Goal: Transaction & Acquisition: Purchase product/service

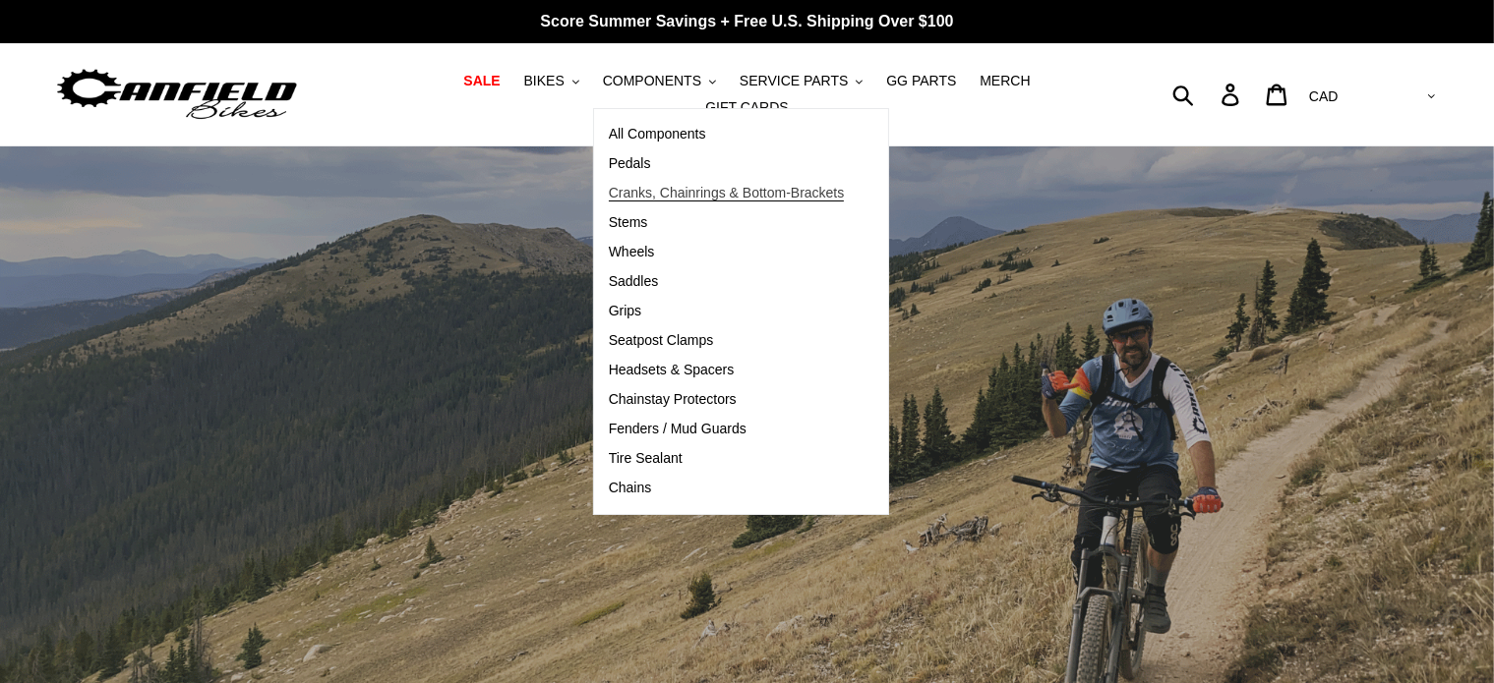
click at [643, 196] on span "Cranks, Chainrings & Bottom-Brackets" at bounding box center [727, 193] width 236 height 17
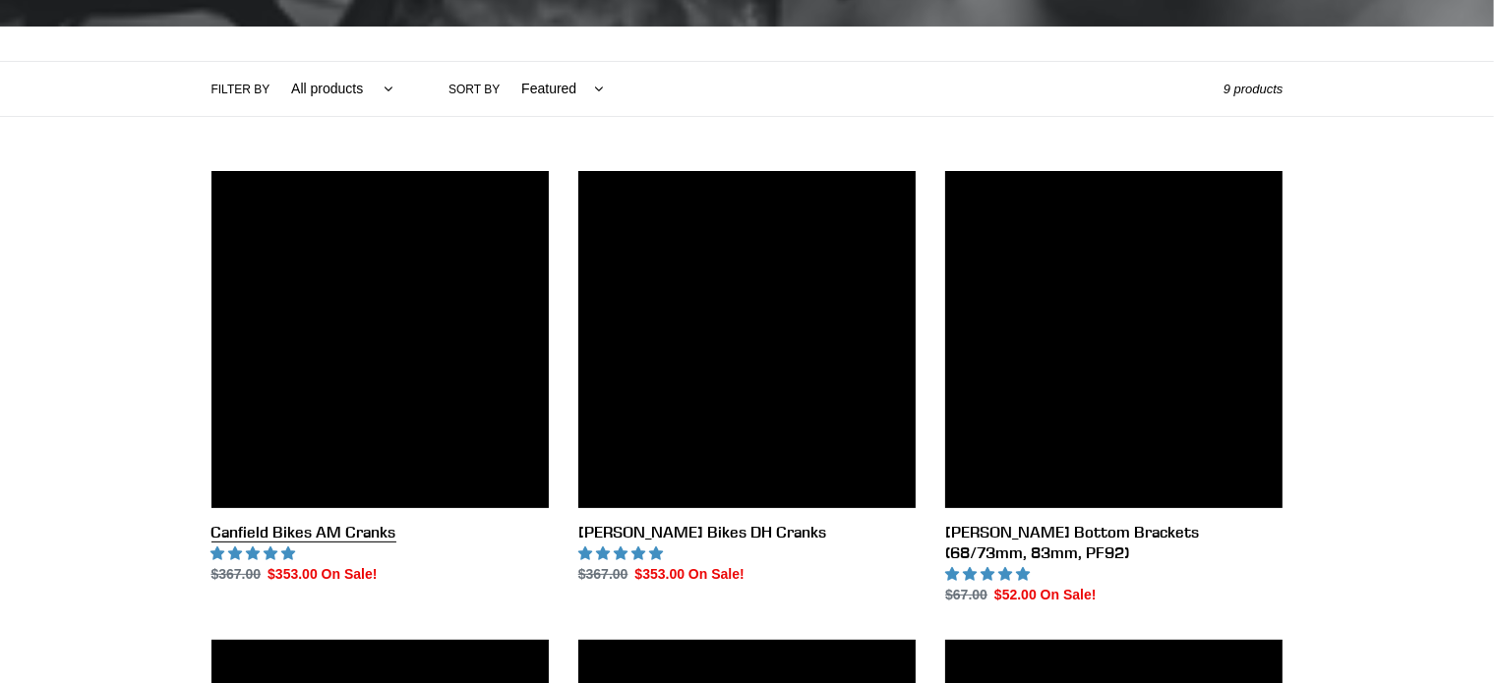
scroll to position [415, 0]
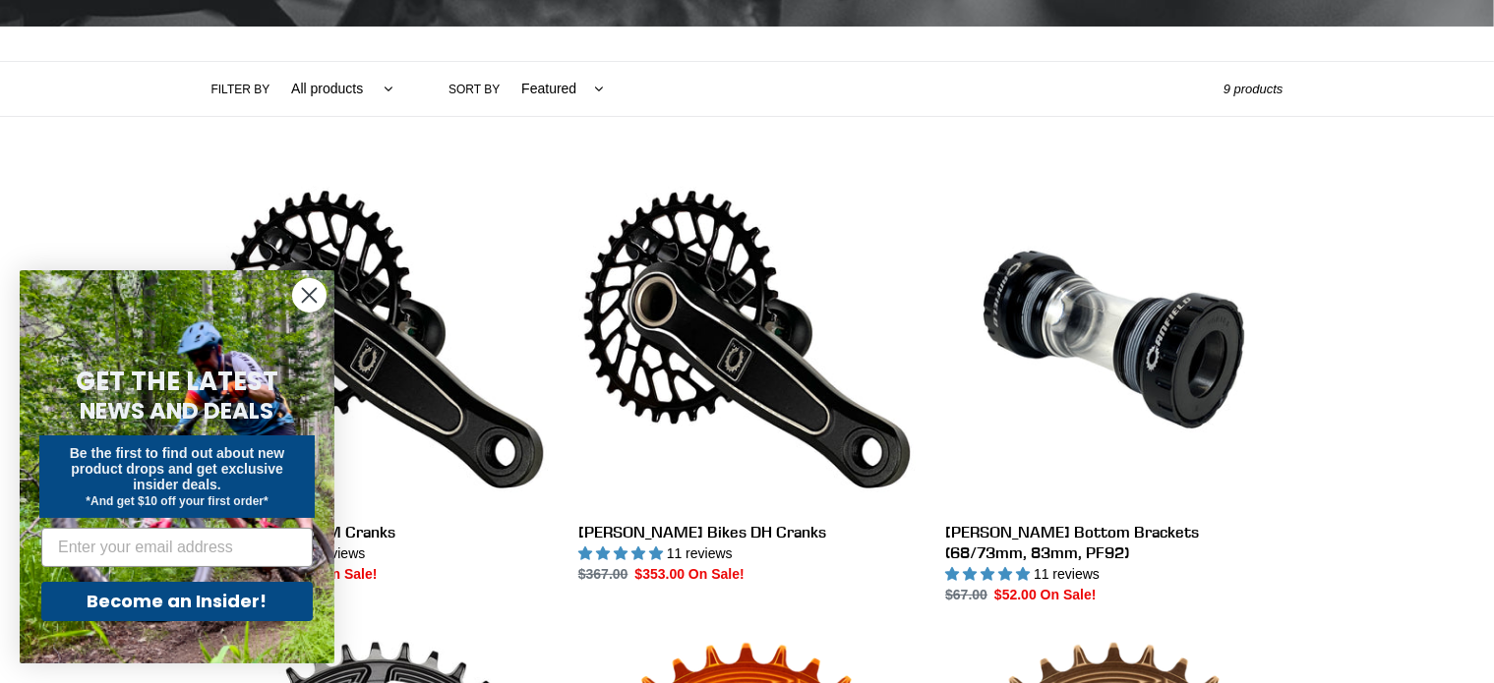
click at [306, 289] on circle "Close dialog" at bounding box center [309, 295] width 32 height 32
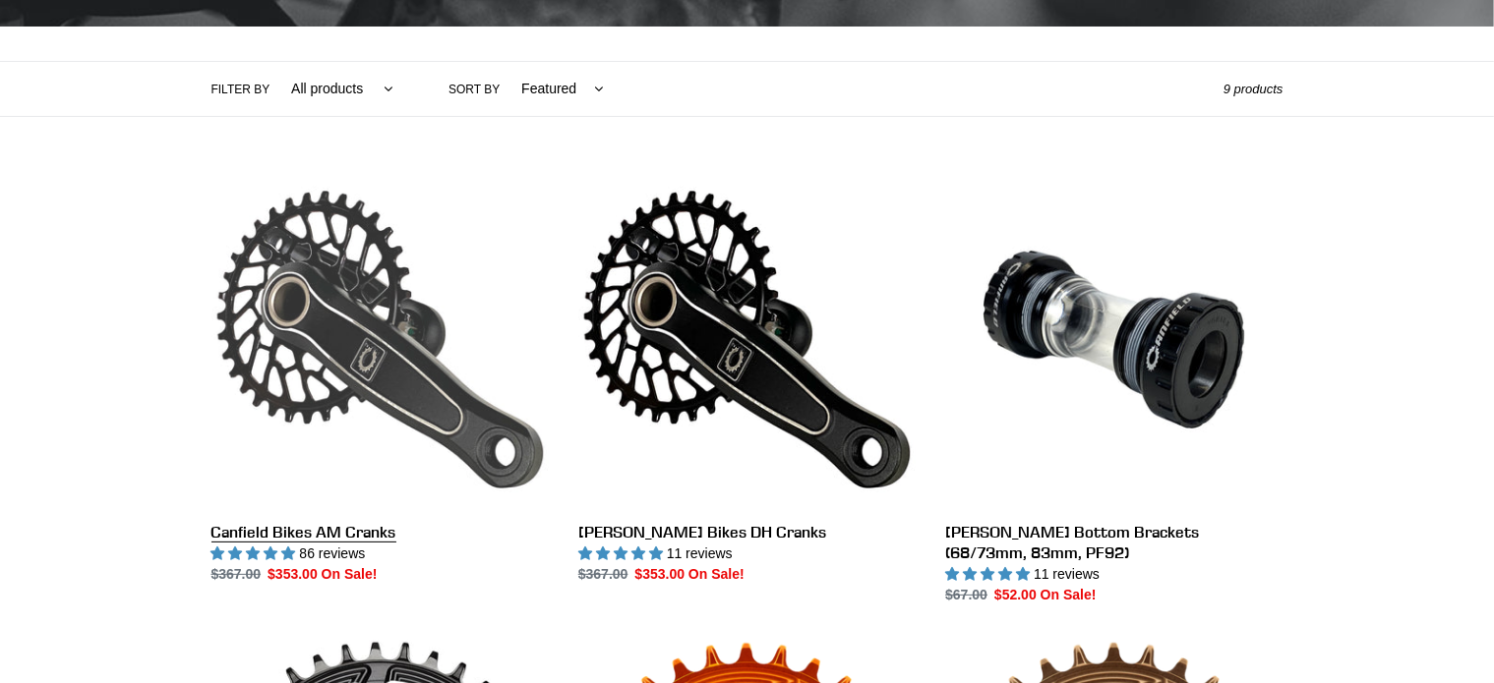
click at [405, 258] on link "Canfield Bikes AM Cranks" at bounding box center [379, 378] width 337 height 414
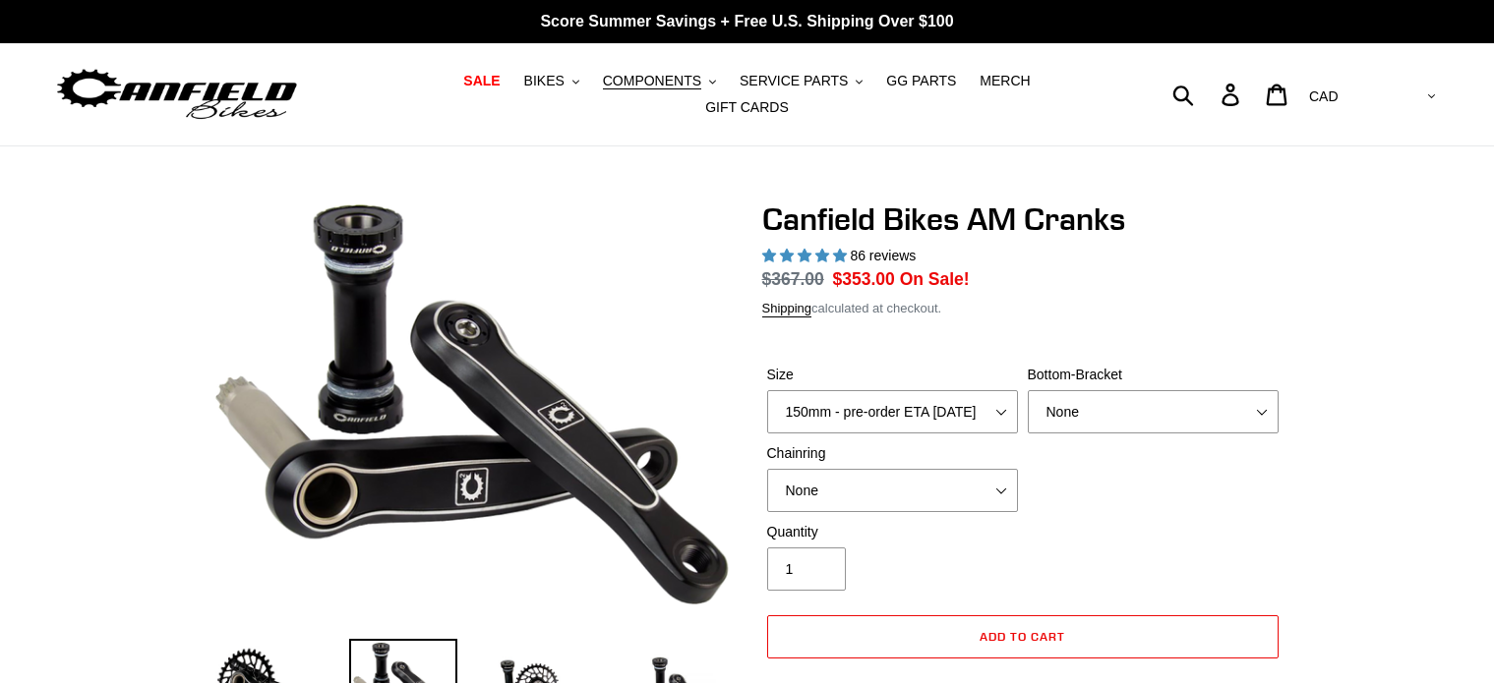
select select "highest-rating"
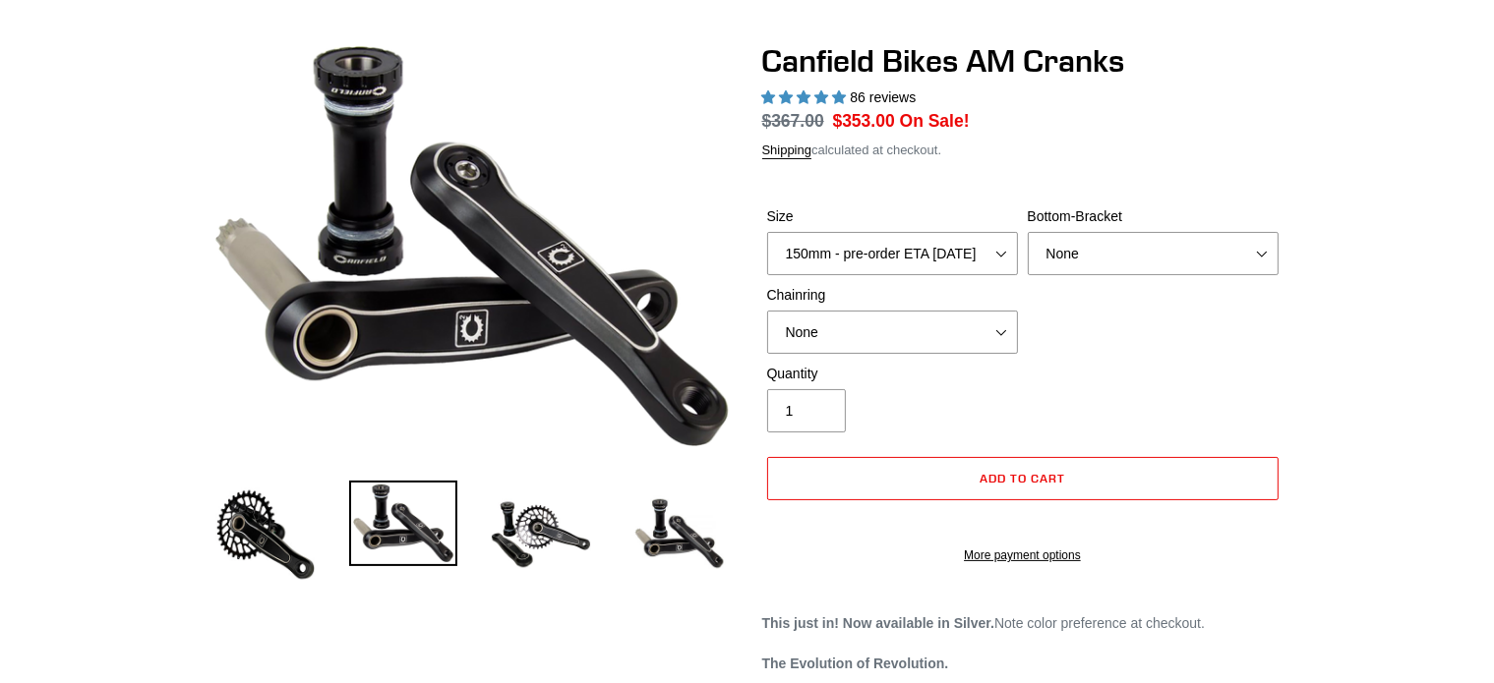
scroll to position [208, 0]
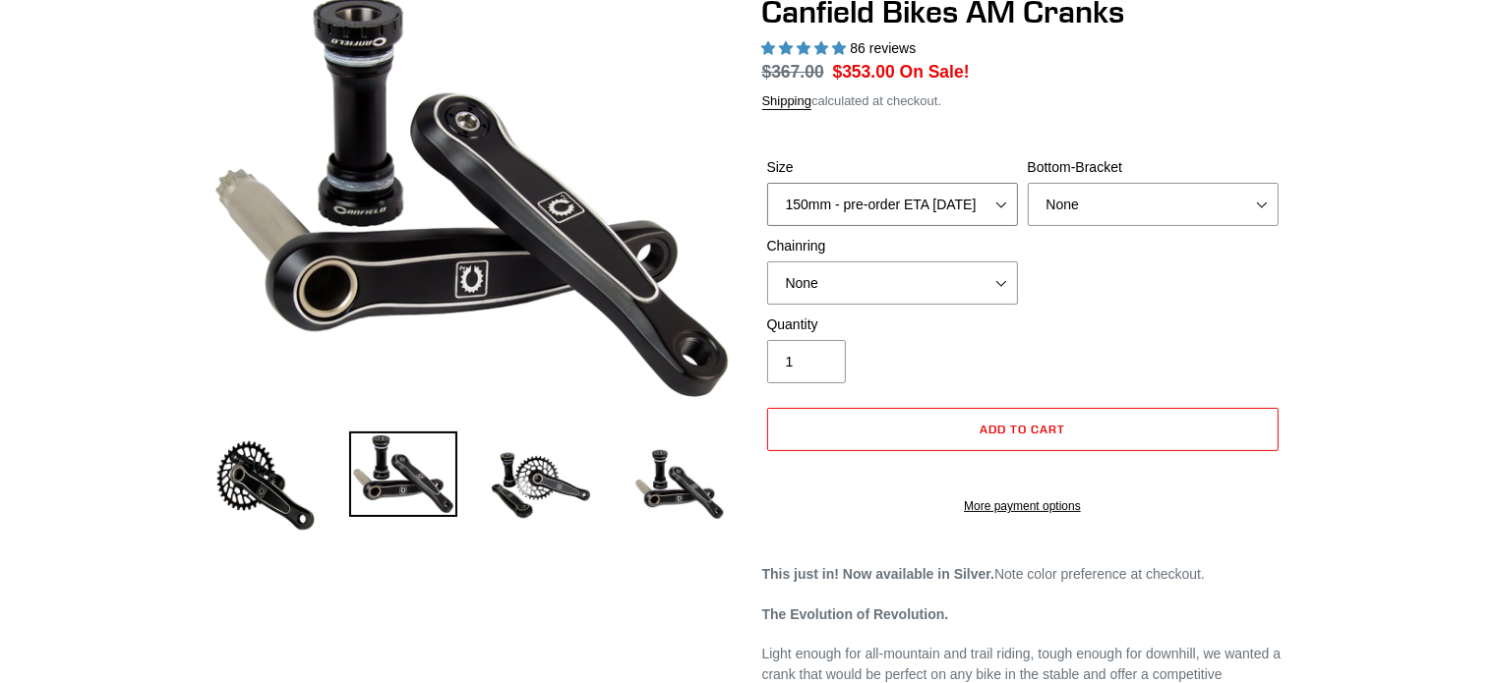
select select "160mm - pre-order ETA 9/30/25"
click option "160mm - pre-order ETA 9/30/25" at bounding box center [0, 0] width 0 height 0
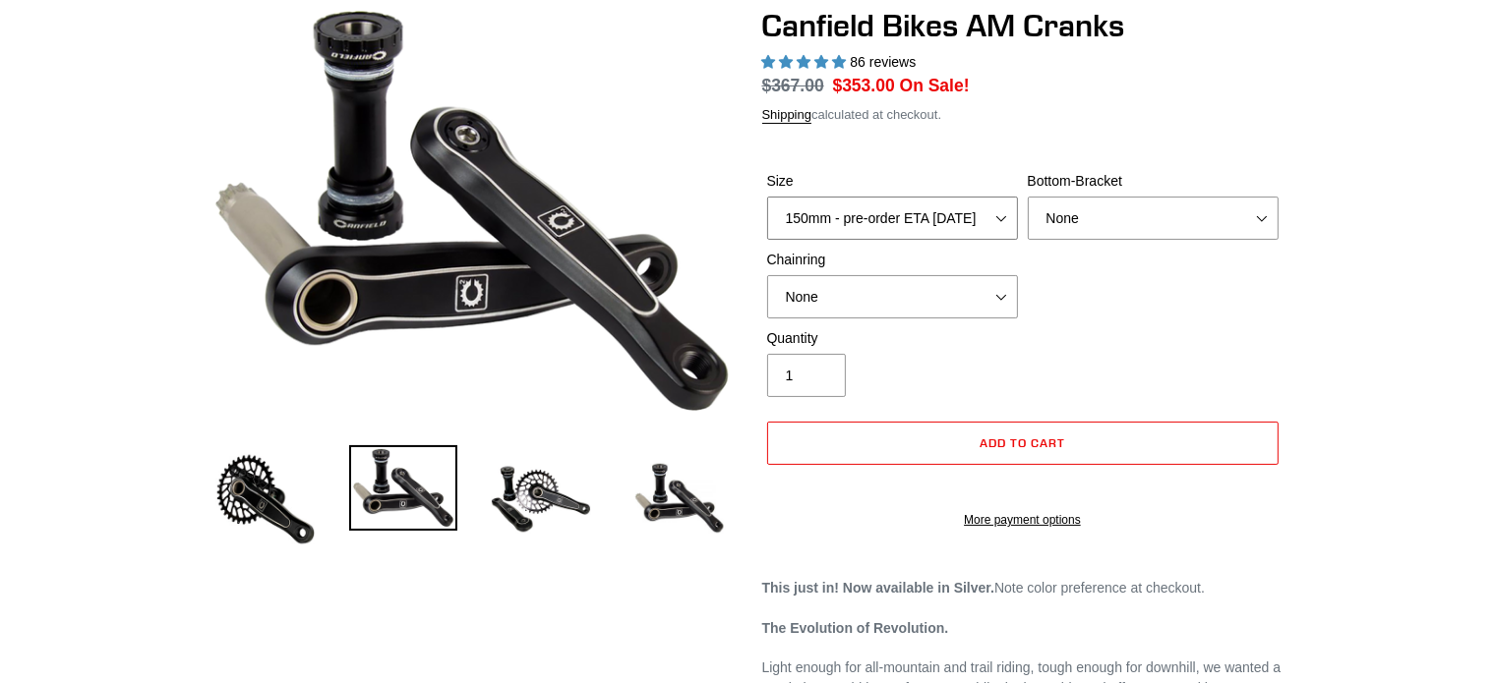
scroll to position [0, 0]
